Goal: Entertainment & Leisure: Consume media (video, audio)

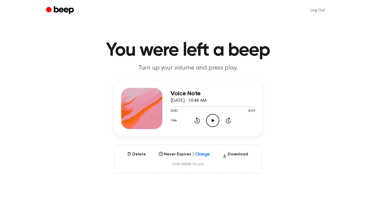
click at [212, 125] on icon "Play Audio" at bounding box center [212, 120] width 13 height 13
click at [213, 121] on icon "Pause Audio" at bounding box center [212, 120] width 13 height 13
click at [213, 121] on icon at bounding box center [213, 120] width 3 height 3
click at [221, 105] on div at bounding box center [213, 106] width 84 height 4
click at [225, 105] on div at bounding box center [213, 106] width 84 height 4
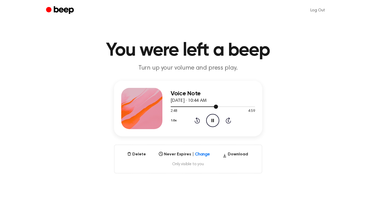
click at [234, 105] on div at bounding box center [213, 106] width 84 height 4
click at [213, 122] on icon "Play Audio" at bounding box center [212, 120] width 13 height 13
click at [215, 121] on icon "Play Audio" at bounding box center [212, 120] width 13 height 13
click at [210, 121] on icon "Play Audio" at bounding box center [212, 120] width 13 height 13
click at [223, 108] on div at bounding box center [213, 106] width 84 height 4
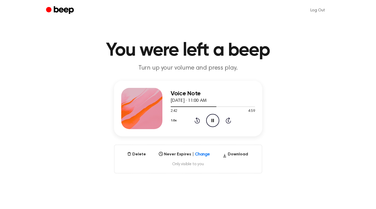
click at [229, 120] on icon "Skip 5 seconds" at bounding box center [229, 120] width 6 height 7
click at [227, 120] on icon "Skip 5 seconds" at bounding box center [229, 120] width 6 height 7
click at [228, 120] on icon "Skip 5 seconds" at bounding box center [229, 120] width 6 height 7
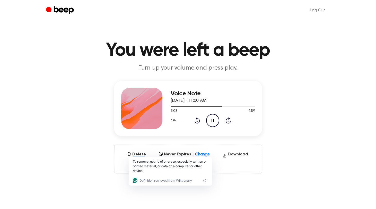
click at [201, 136] on div "Voice Note August 21, 2025 · 11:00 AM 3:03 4:59 Your browser does not support t…" at bounding box center [188, 109] width 148 height 56
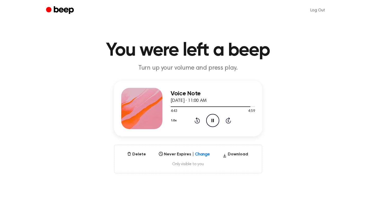
click at [195, 122] on icon at bounding box center [197, 120] width 5 height 6
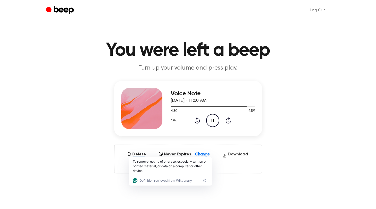
click at [195, 122] on icon at bounding box center [197, 120] width 5 height 6
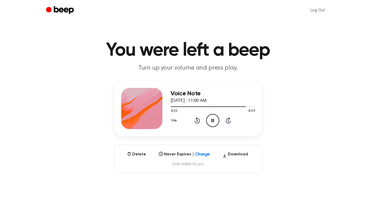
click at [195, 122] on icon at bounding box center [197, 120] width 5 height 6
click at [204, 134] on div "Voice Note August 21, 2025 · 11:00 AM 4:21 4:59 Your browser does not support t…" at bounding box center [188, 109] width 148 height 56
click at [197, 121] on icon at bounding box center [197, 121] width 1 height 2
click at [197, 121] on icon "Rewind 5 seconds" at bounding box center [197, 120] width 6 height 7
click at [215, 119] on icon "Play Audio" at bounding box center [212, 120] width 13 height 13
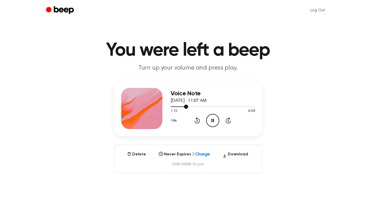
click at [213, 105] on div at bounding box center [213, 106] width 84 height 4
